Goal: Task Accomplishment & Management: Manage account settings

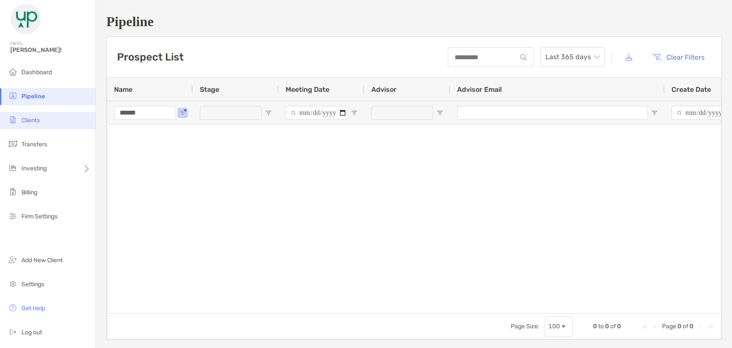
click at [33, 121] on span "Clients" at bounding box center [30, 120] width 18 height 7
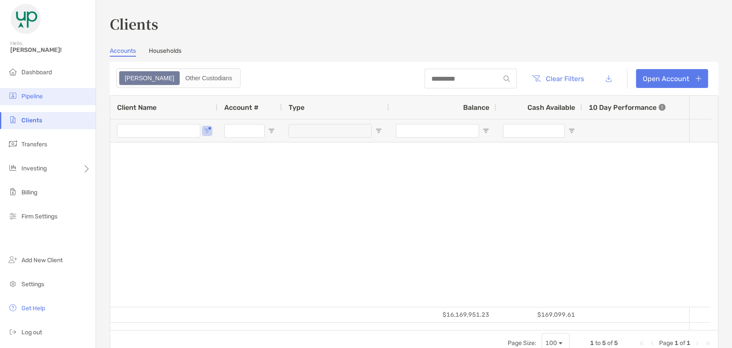
type input "*****"
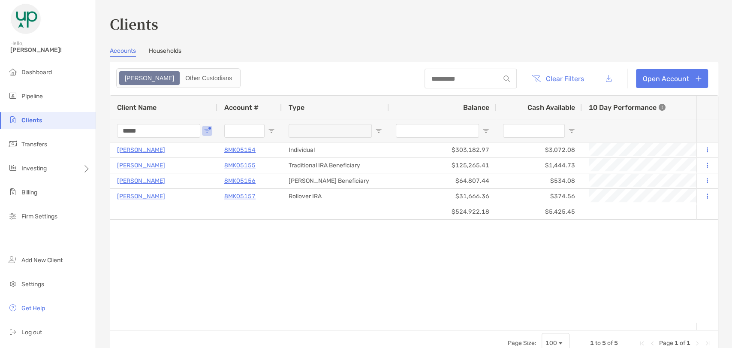
drag, startPoint x: 149, startPoint y: 131, endPoint x: 116, endPoint y: 128, distance: 32.7
click at [116, 128] on div "*****" at bounding box center [163, 130] width 107 height 23
click at [38, 100] on li "Pipeline" at bounding box center [48, 96] width 96 height 17
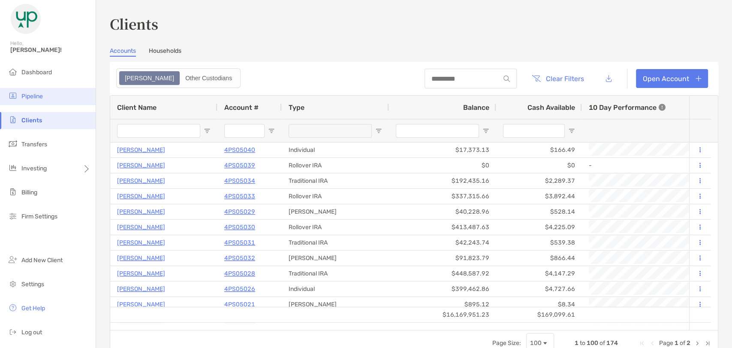
click at [37, 98] on span "Pipeline" at bounding box center [31, 96] width 21 height 7
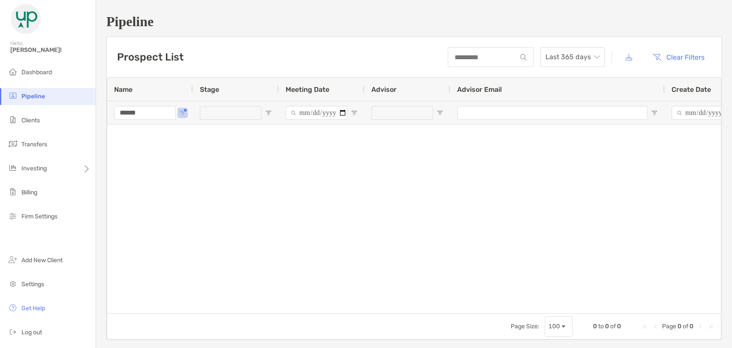
drag, startPoint x: 147, startPoint y: 114, endPoint x: 103, endPoint y: 117, distance: 43.8
click at [103, 117] on div "Pipeline Prospect List Last 365 days Clear Filters 0 to 0 of 0. Page 0 of 0 Nam…" at bounding box center [414, 176] width 636 height 353
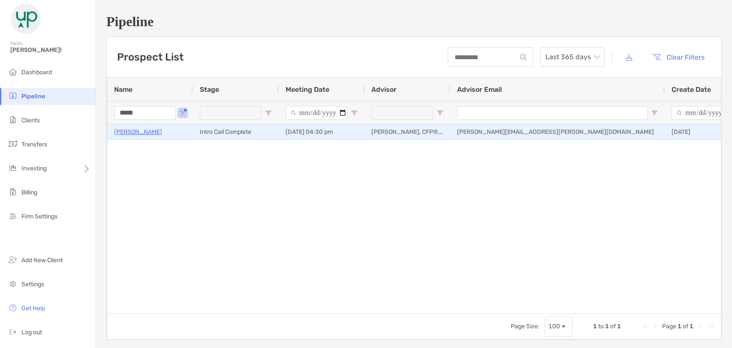
type input "*****"
click at [136, 131] on p "Bradley Benedictus" at bounding box center [138, 132] width 48 height 11
click at [144, 133] on p "Bradley Benedictus" at bounding box center [138, 132] width 48 height 11
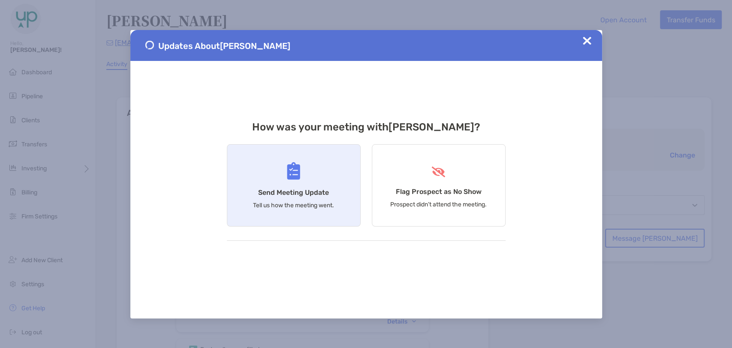
click at [277, 192] on h4 "Send Meeting Update" at bounding box center [293, 192] width 71 height 8
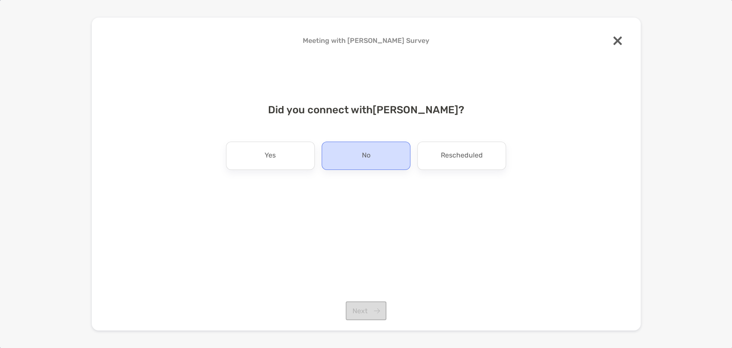
click at [355, 159] on div "No" at bounding box center [366, 156] width 89 height 28
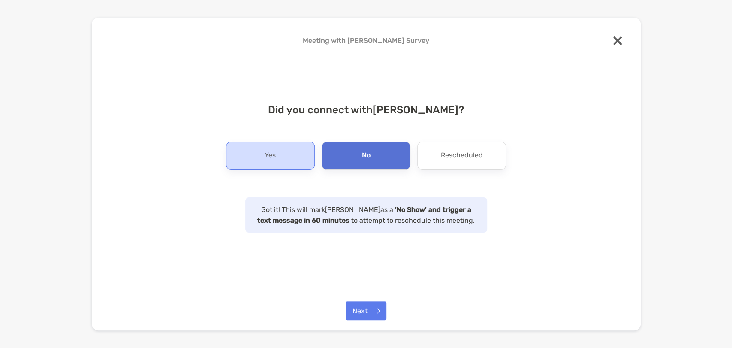
click at [278, 152] on div "Yes" at bounding box center [270, 156] width 89 height 28
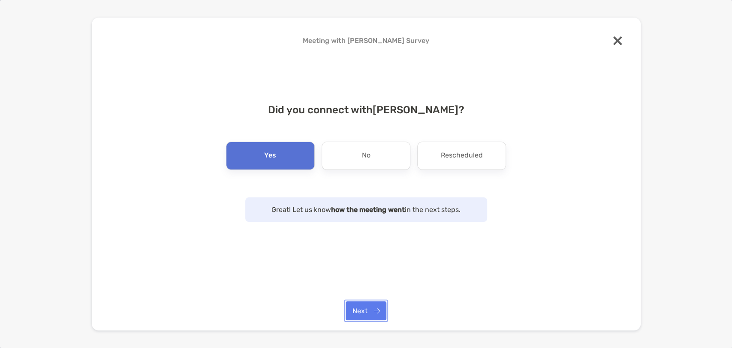
click at [376, 311] on button "Next" at bounding box center [366, 310] width 41 height 19
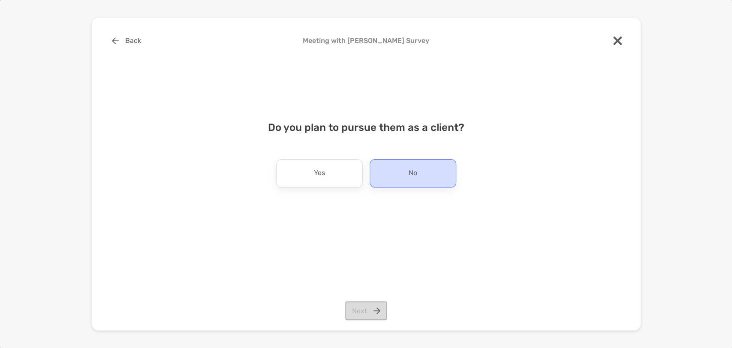
click at [417, 172] on p "No" at bounding box center [413, 173] width 9 height 14
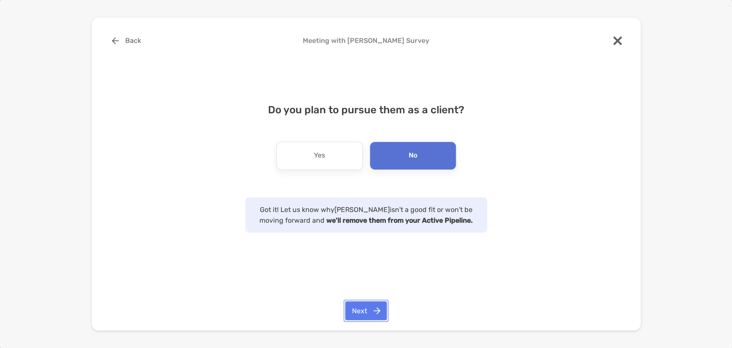
click at [367, 311] on button "Next" at bounding box center [366, 310] width 42 height 19
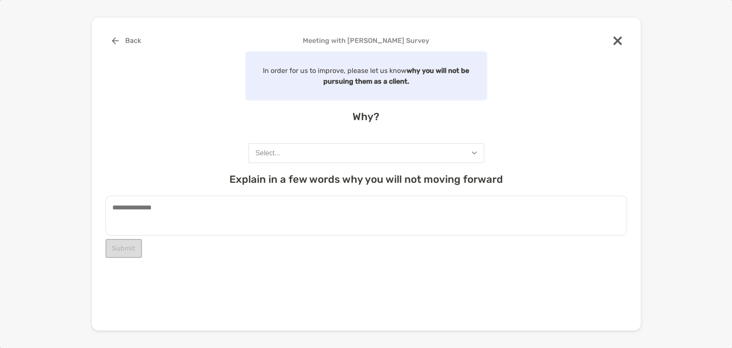
click at [318, 153] on button "Select..." at bounding box center [366, 153] width 236 height 20
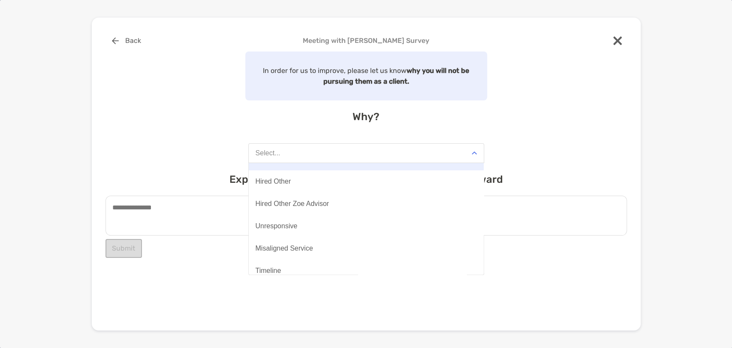
scroll to position [48, 0]
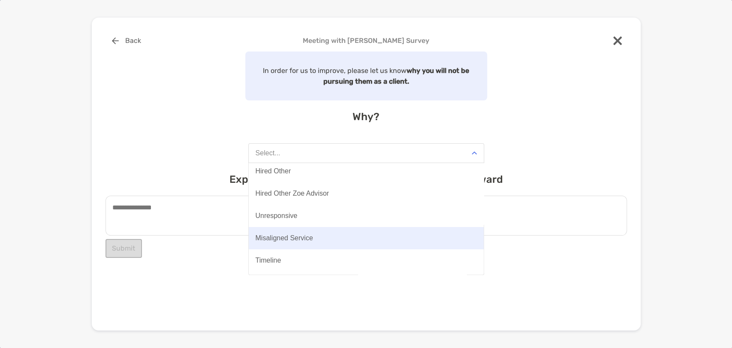
click at [288, 236] on div "Misaligned Service" at bounding box center [284, 238] width 57 height 8
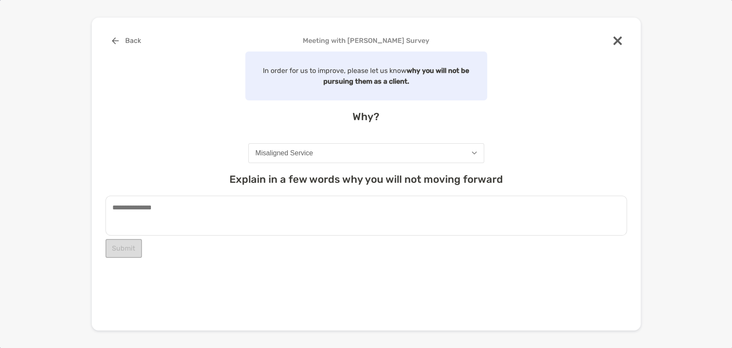
drag, startPoint x: 244, startPoint y: 200, endPoint x: 242, endPoint y: 204, distance: 4.4
click at [242, 201] on textarea at bounding box center [367, 216] width 522 height 40
type textarea "*"
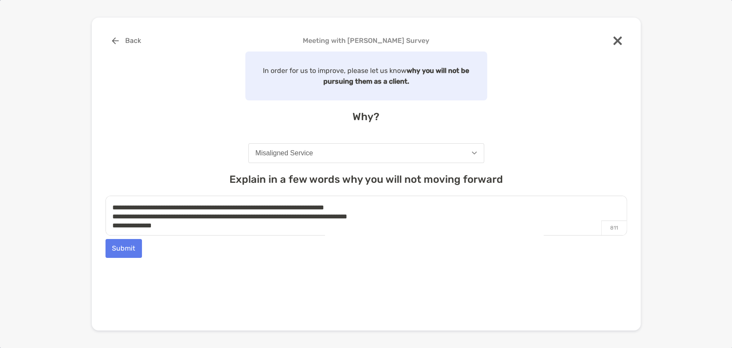
scroll to position [3, 0]
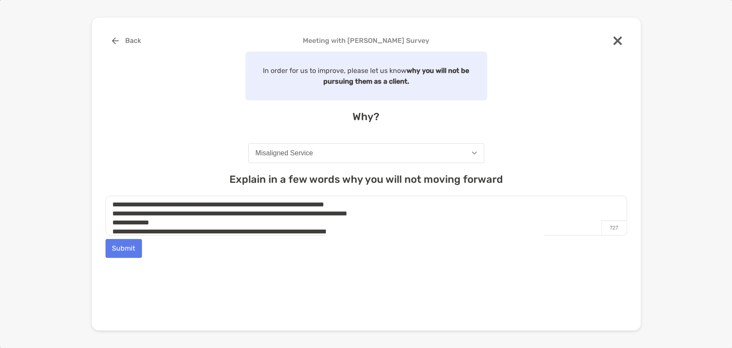
type textarea "**********"
click at [128, 251] on button "Submit" at bounding box center [124, 248] width 36 height 19
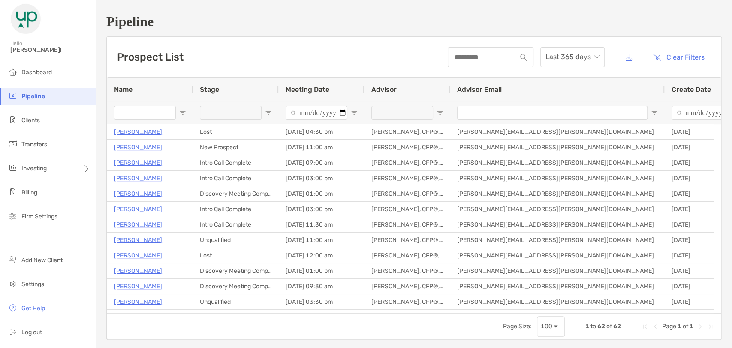
type input "*****"
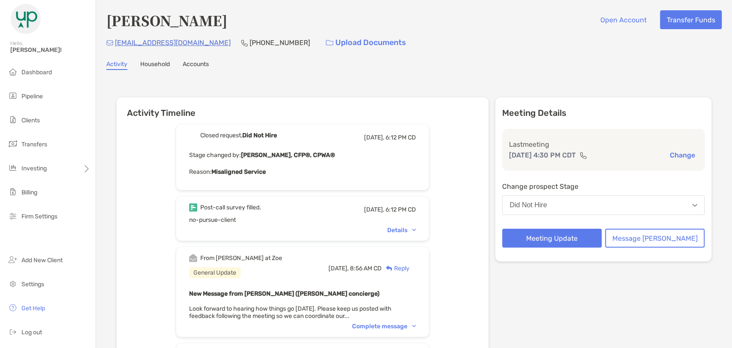
click at [198, 21] on h4 "[PERSON_NAME]" at bounding box center [166, 20] width 121 height 20
copy h4 "Benedictus"
click at [254, 44] on p "(757) 232-6906" at bounding box center [280, 42] width 60 height 11
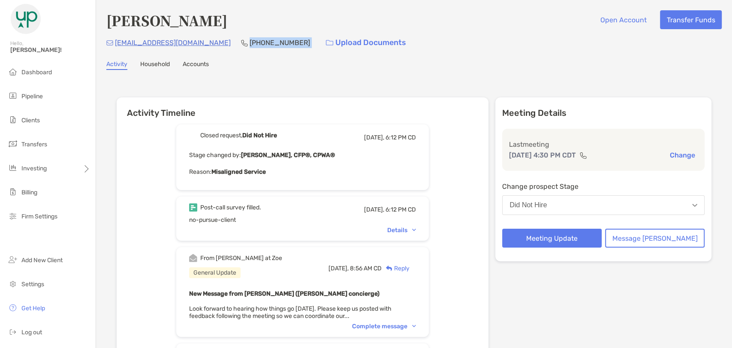
click at [254, 44] on p "(757) 232-6906" at bounding box center [280, 42] width 60 height 11
copy p "(757) 232-6906"
drag, startPoint x: 204, startPoint y: 45, endPoint x: 115, endPoint y: 45, distance: 89.2
click at [115, 45] on div "bradbenedictus@gmail.com (757) 232-6906 Upload Documents" at bounding box center [414, 42] width 616 height 18
copy p "bradbenedictus@gmail.com"
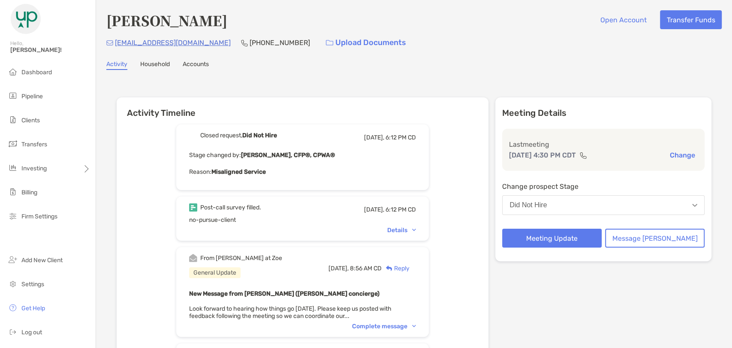
drag, startPoint x: 589, startPoint y: 280, endPoint x: 583, endPoint y: 227, distance: 53.9
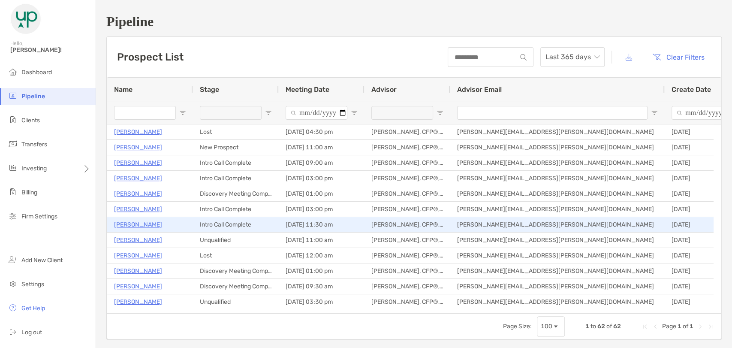
click at [134, 226] on p "[PERSON_NAME]" at bounding box center [138, 224] width 48 height 11
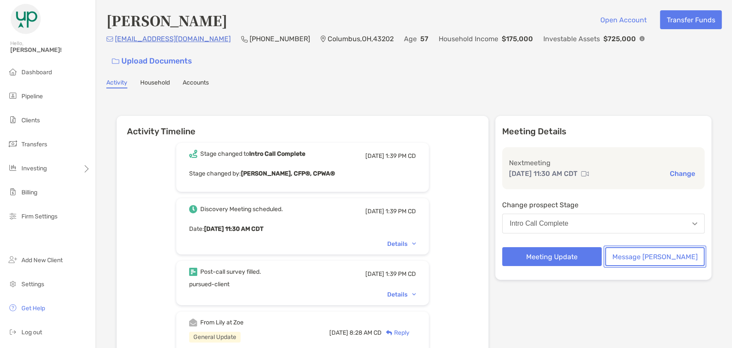
click at [652, 257] on button "Message [PERSON_NAME]" at bounding box center [655, 256] width 100 height 19
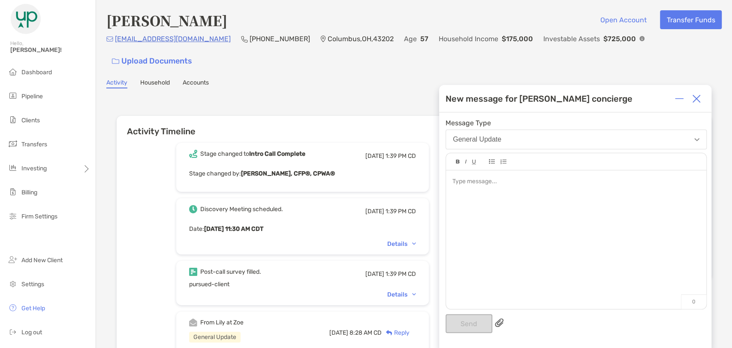
click at [502, 228] on div at bounding box center [576, 235] width 260 height 130
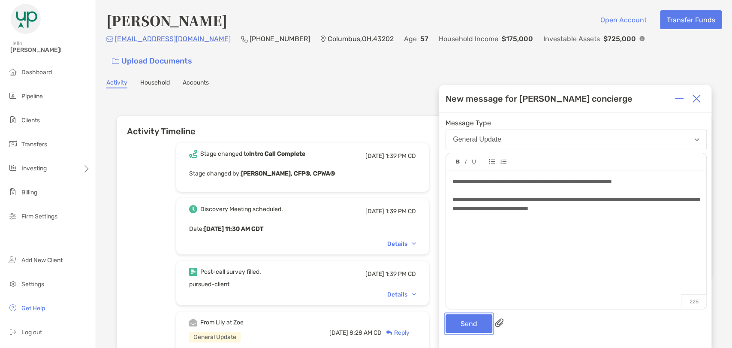
click at [473, 322] on button "Send" at bounding box center [469, 323] width 47 height 19
